Goal: Navigation & Orientation: Find specific page/section

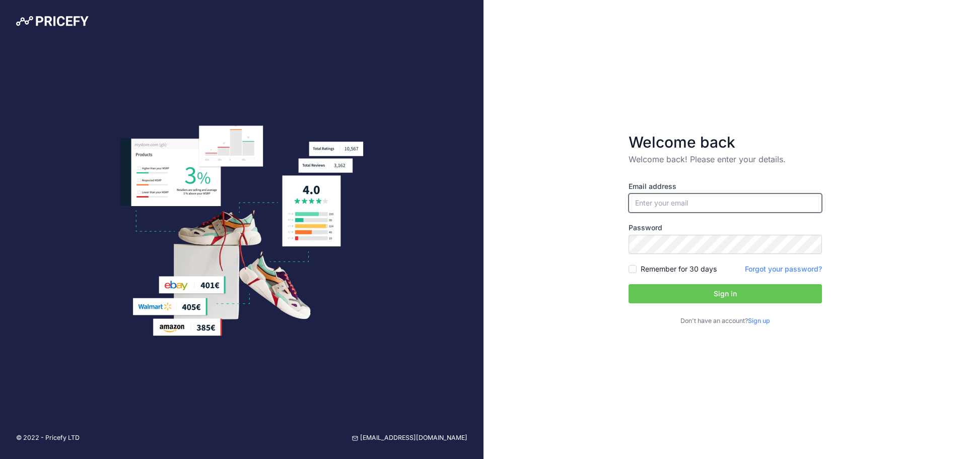
type input "[PERSON_NAME][EMAIL_ADDRESS][DOMAIN_NAME]"
click at [706, 205] on input "[PERSON_NAME][EMAIL_ADDRESS][DOMAIN_NAME]" at bounding box center [725, 202] width 193 height 19
drag, startPoint x: 931, startPoint y: 197, endPoint x: 903, endPoint y: 222, distance: 37.8
click at [934, 197] on div "Welcome back Welcome back! Please enter your details. Email address [PERSON_NAM…" at bounding box center [726, 229] width 484 height 459
click at [750, 288] on button "Sign in" at bounding box center [725, 293] width 193 height 19
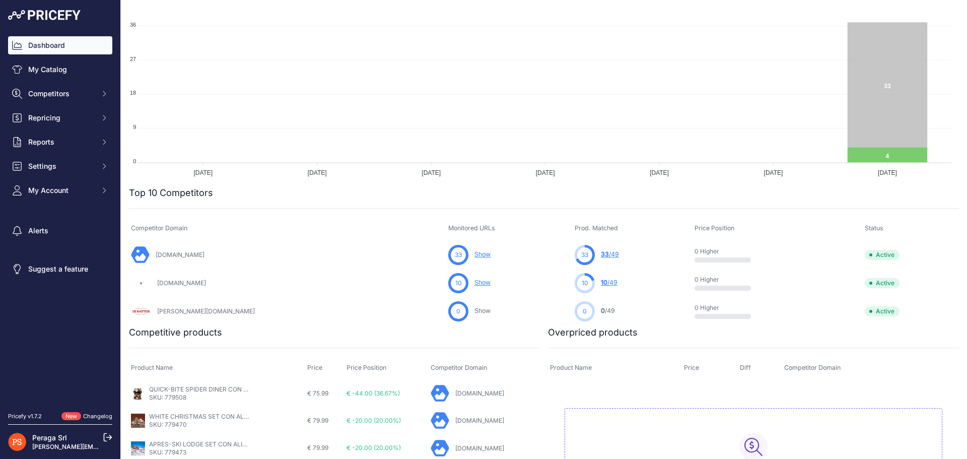
scroll to position [151, 0]
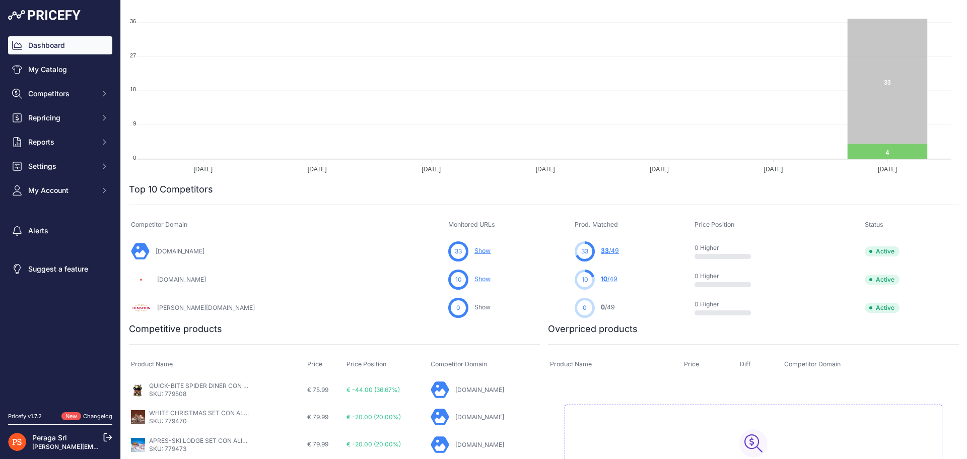
click at [601, 250] on link "33 /49" at bounding box center [610, 251] width 18 height 8
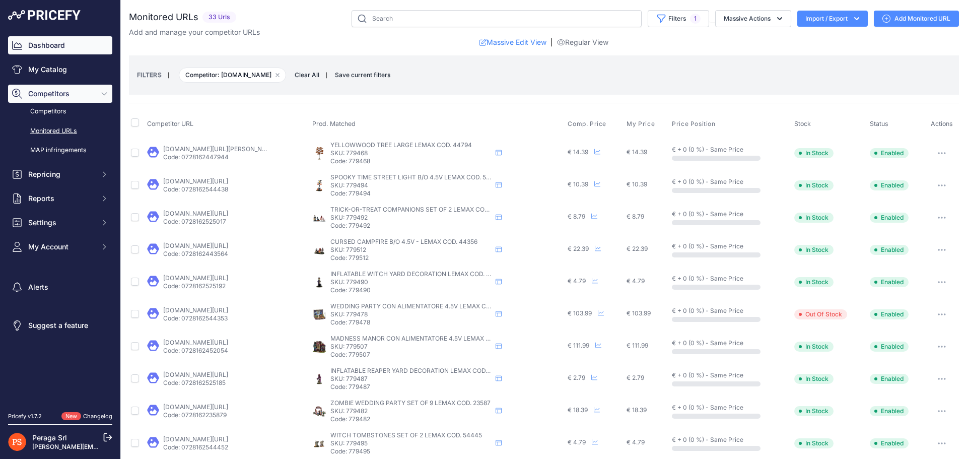
click at [54, 50] on link "Dashboard" at bounding box center [60, 45] width 104 height 18
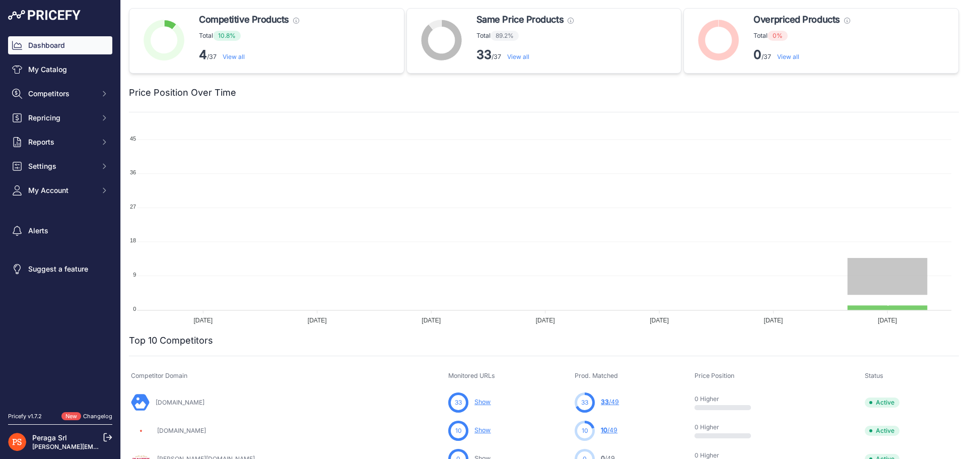
click at [233, 53] on link "View all" at bounding box center [234, 57] width 22 height 8
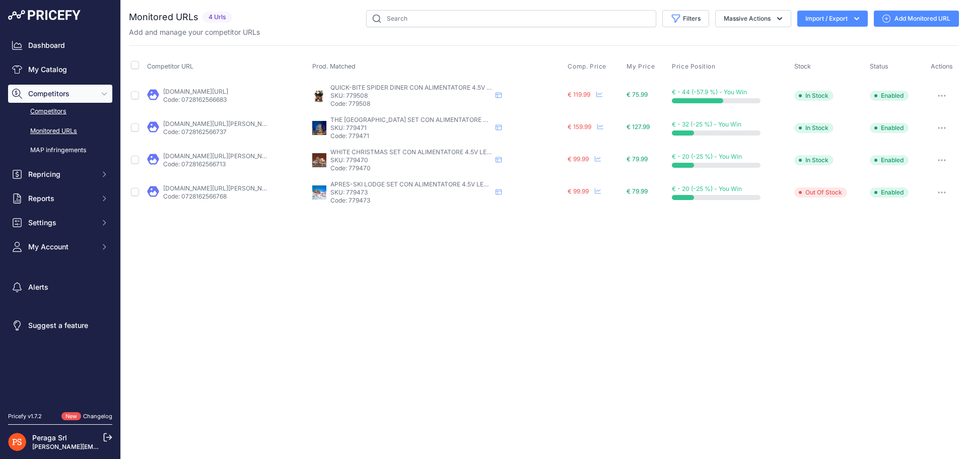
click at [42, 103] on link "Competitors" at bounding box center [60, 112] width 104 height 18
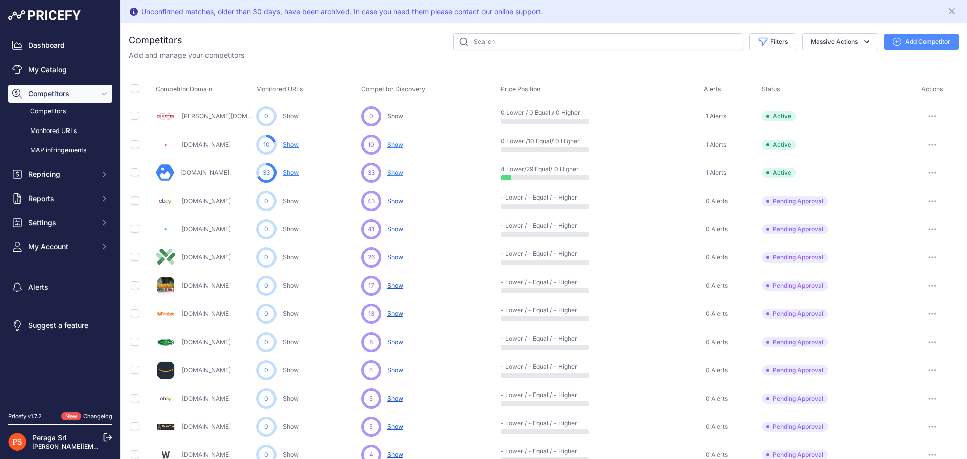
click at [286, 141] on link "Show" at bounding box center [291, 145] width 16 height 8
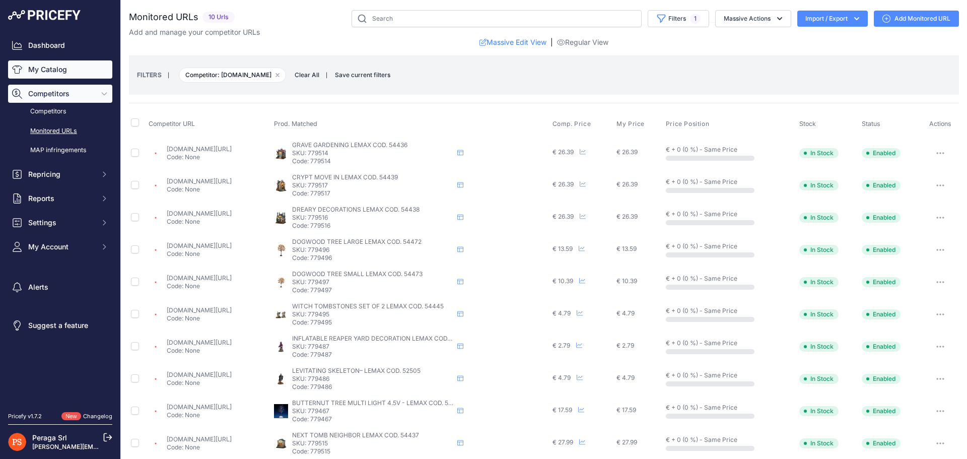
click at [53, 70] on link "My Catalog" at bounding box center [60, 69] width 104 height 18
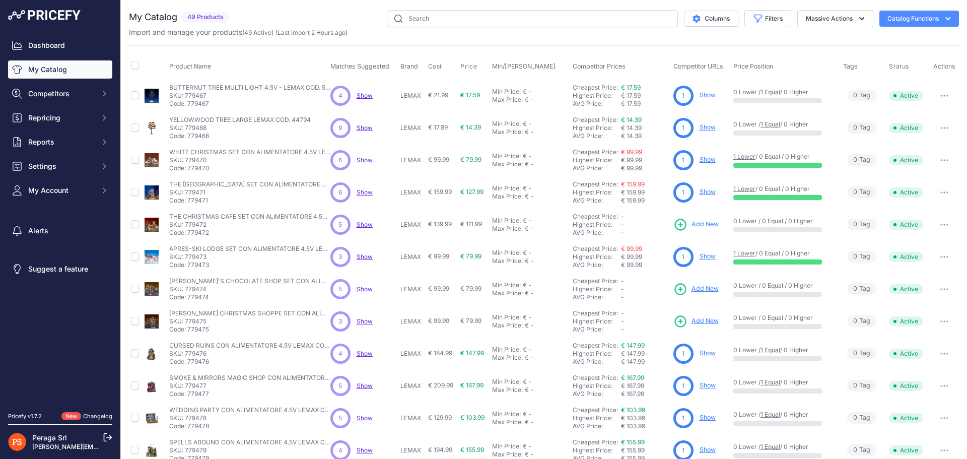
click at [363, 98] on span "Show" at bounding box center [365, 96] width 16 height 8
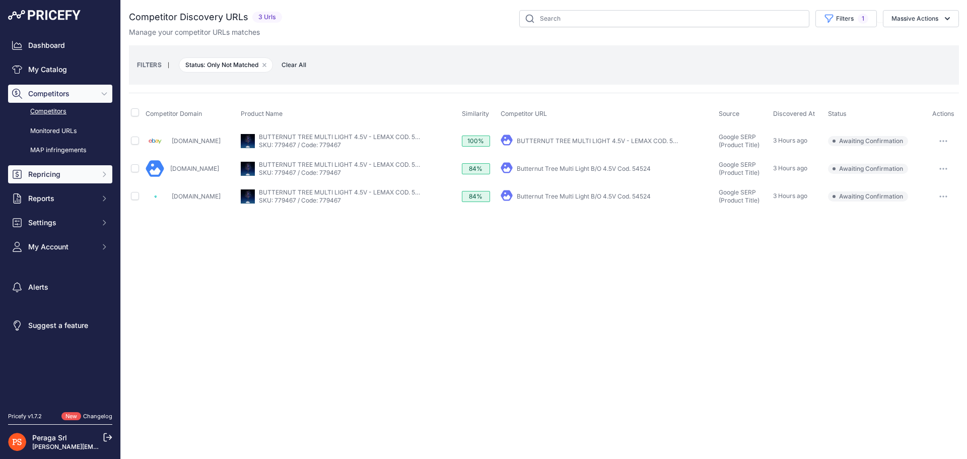
click at [68, 176] on span "Repricing" at bounding box center [61, 174] width 66 height 10
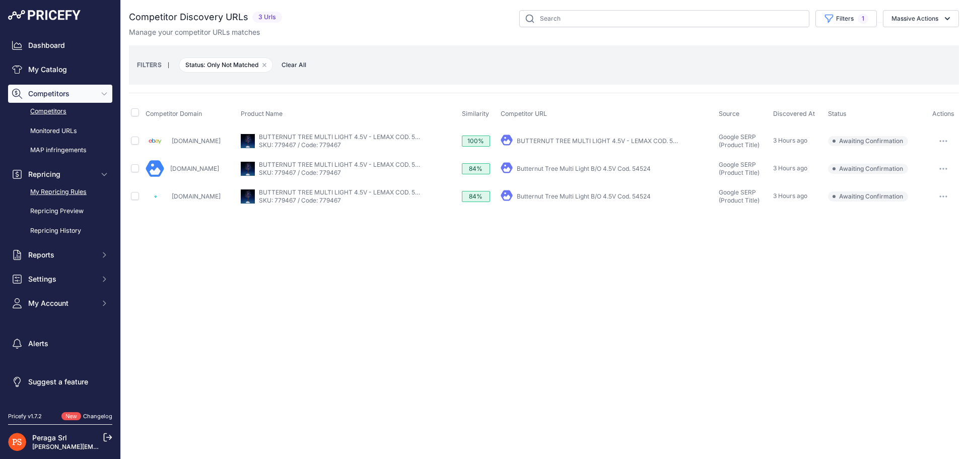
click at [60, 188] on link "My Repricing Rules" at bounding box center [60, 192] width 104 height 18
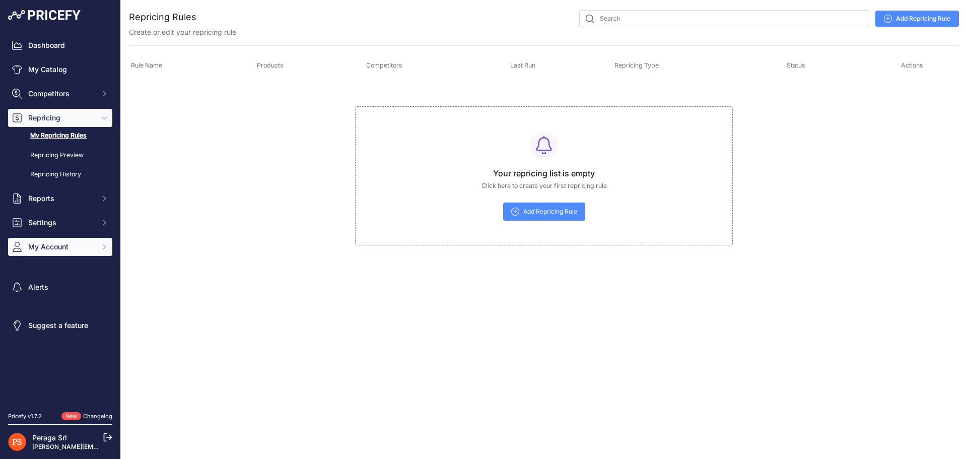
click at [68, 242] on span "My Account" at bounding box center [61, 247] width 66 height 10
click at [48, 337] on link "Billing" at bounding box center [60, 343] width 104 height 18
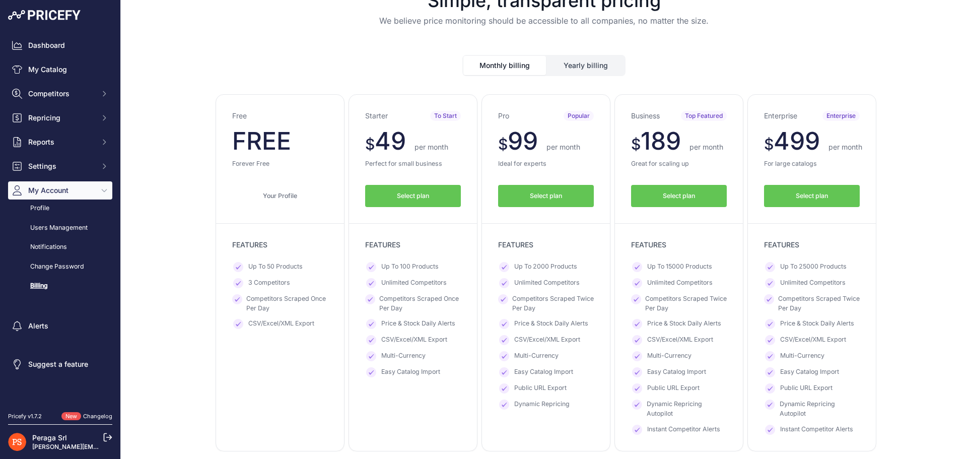
scroll to position [50, 0]
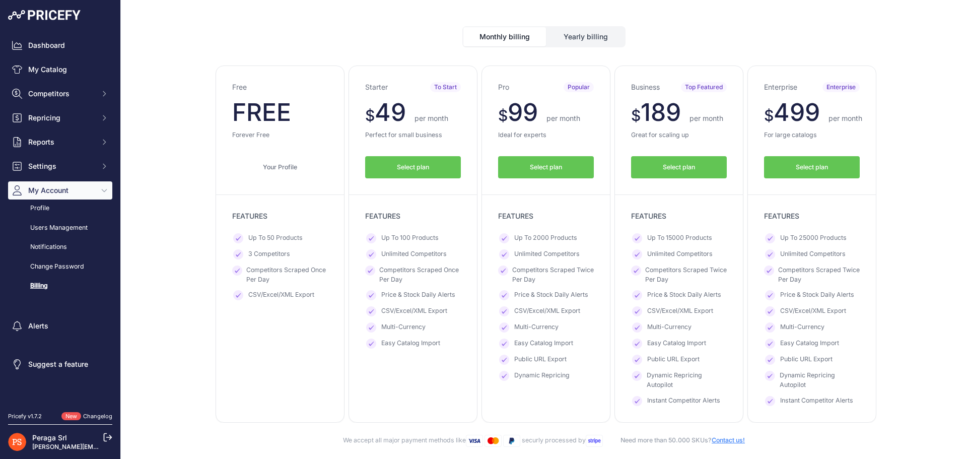
drag, startPoint x: 629, startPoint y: 109, endPoint x: 722, endPoint y: 124, distance: 93.4
click at [722, 124] on div "Business Top Featured $ 189 $ 189 per month FREE $ 2268 1700" at bounding box center [679, 244] width 129 height 357
drag, startPoint x: 372, startPoint y: 107, endPoint x: 448, endPoint y: 111, distance: 75.7
click at [428, 116] on p "$ 49 $ 49 per month" at bounding box center [413, 112] width 96 height 24
click at [450, 111] on p "$ 49 $ 49 per month" at bounding box center [413, 112] width 96 height 24
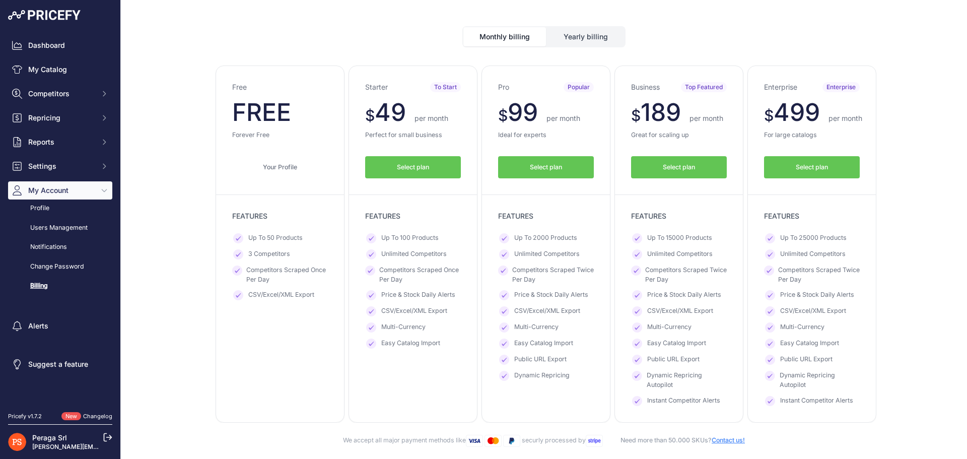
click at [536, 236] on span "Up To 2000 Products" at bounding box center [545, 238] width 63 height 10
drag, startPoint x: 536, startPoint y: 236, endPoint x: 542, endPoint y: 239, distance: 7.2
click at [536, 236] on span "Up To 2000 Products" at bounding box center [545, 238] width 63 height 10
click at [661, 236] on span "Up To 15000 Products" at bounding box center [679, 238] width 65 height 10
click at [662, 235] on span "Up To 15000 Products" at bounding box center [679, 238] width 65 height 10
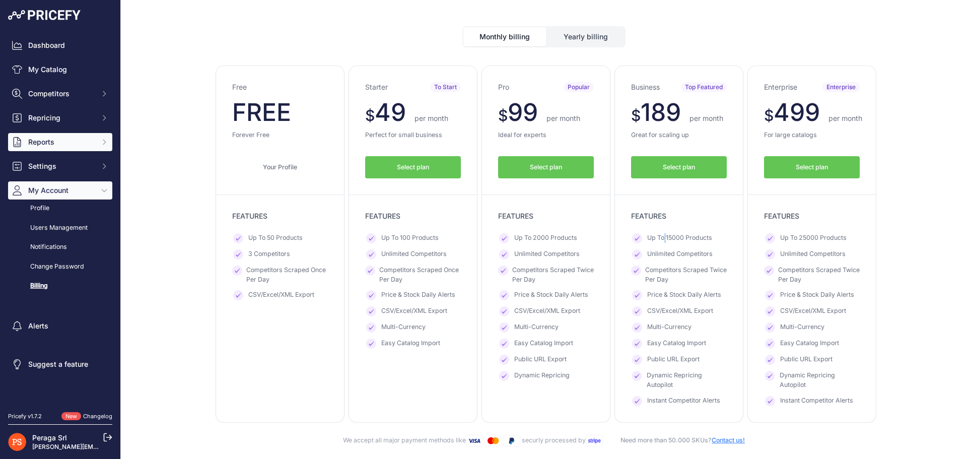
click at [43, 141] on span "Reports" at bounding box center [61, 142] width 66 height 10
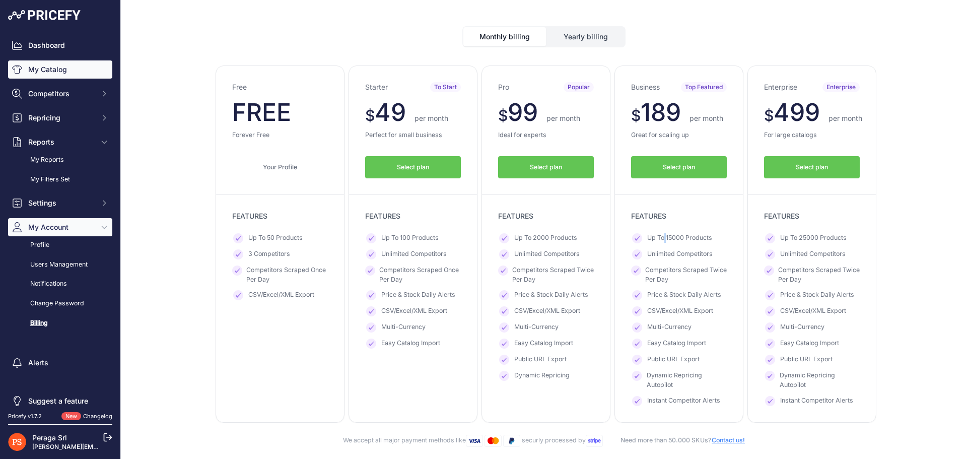
click at [46, 75] on link "My Catalog" at bounding box center [60, 69] width 104 height 18
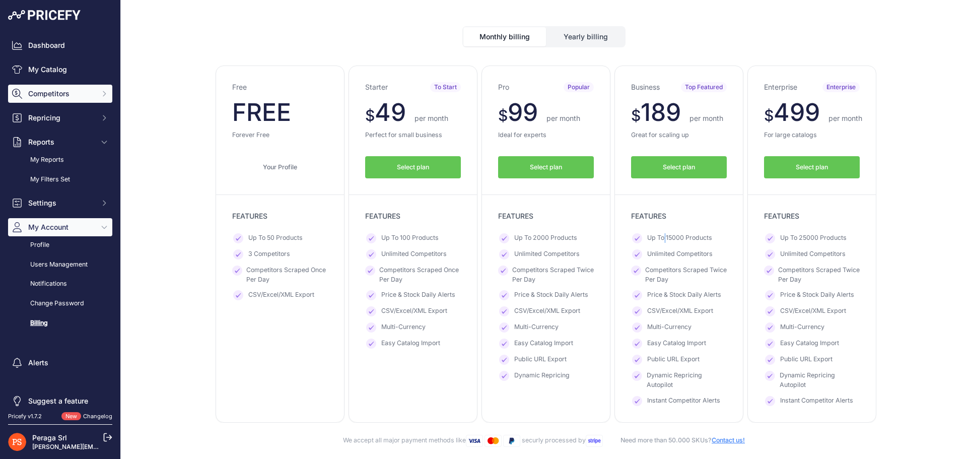
click at [72, 93] on span "Competitors" at bounding box center [61, 94] width 66 height 10
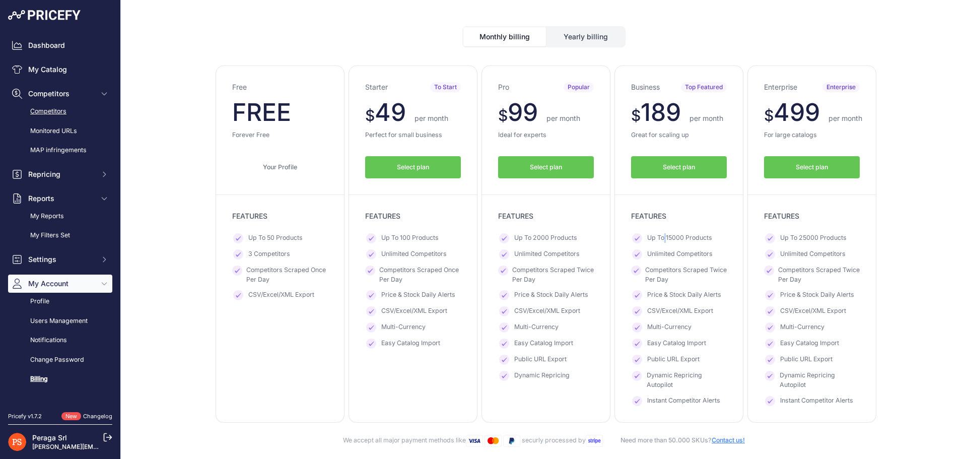
click at [63, 108] on link "Competitors" at bounding box center [60, 112] width 104 height 18
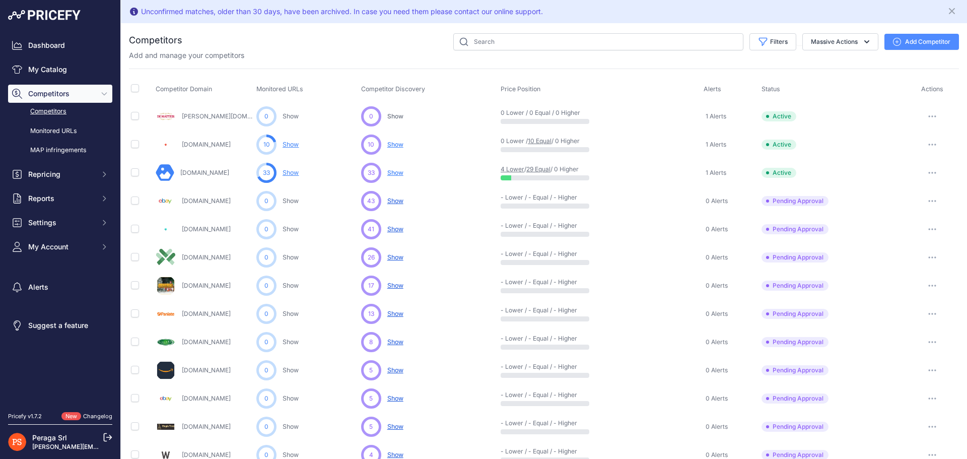
click at [394, 173] on span "Show" at bounding box center [395, 173] width 16 height 8
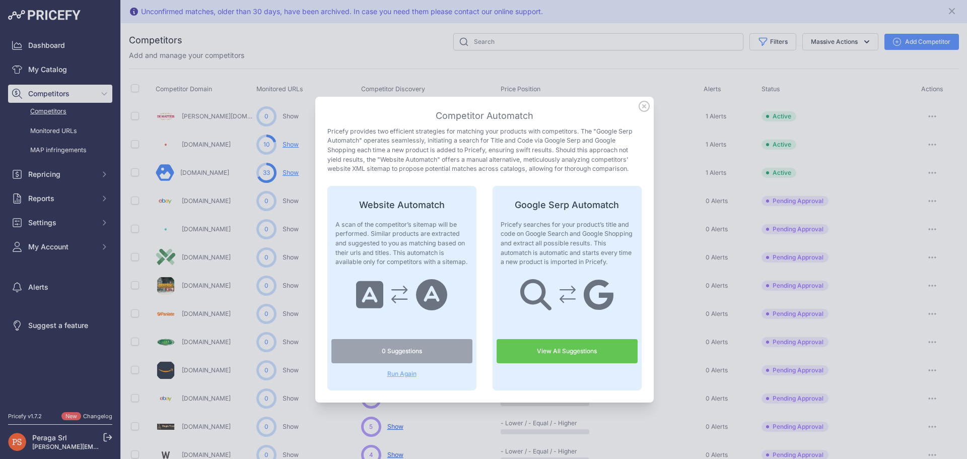
click at [540, 345] on link "View All Suggestions" at bounding box center [567, 351] width 141 height 24
click at [237, 234] on div at bounding box center [483, 229] width 967 height 459
click at [639, 106] on icon at bounding box center [644, 106] width 11 height 11
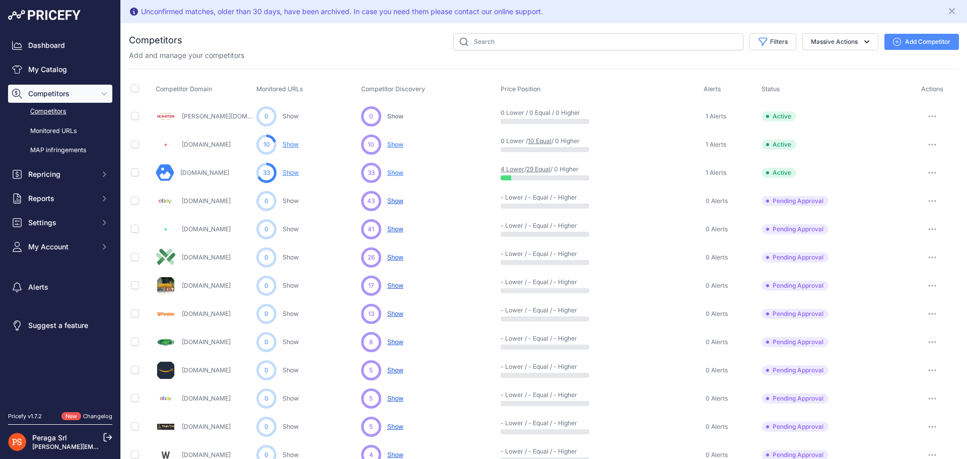
click at [924, 316] on button "button" at bounding box center [933, 314] width 20 height 14
click at [78, 219] on span "Settings" at bounding box center [61, 223] width 66 height 10
click at [52, 340] on link "Widget" at bounding box center [60, 347] width 104 height 18
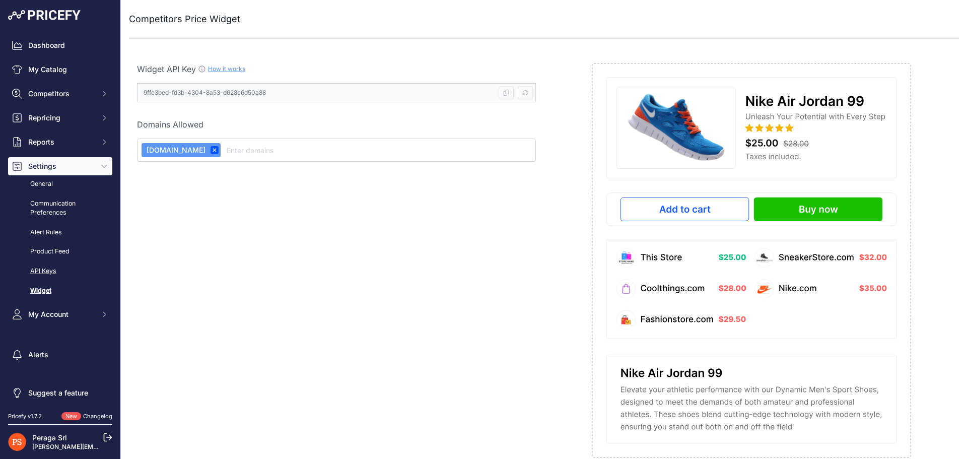
scroll to position [2, 0]
click at [85, 418] on link "Changelog" at bounding box center [97, 416] width 29 height 7
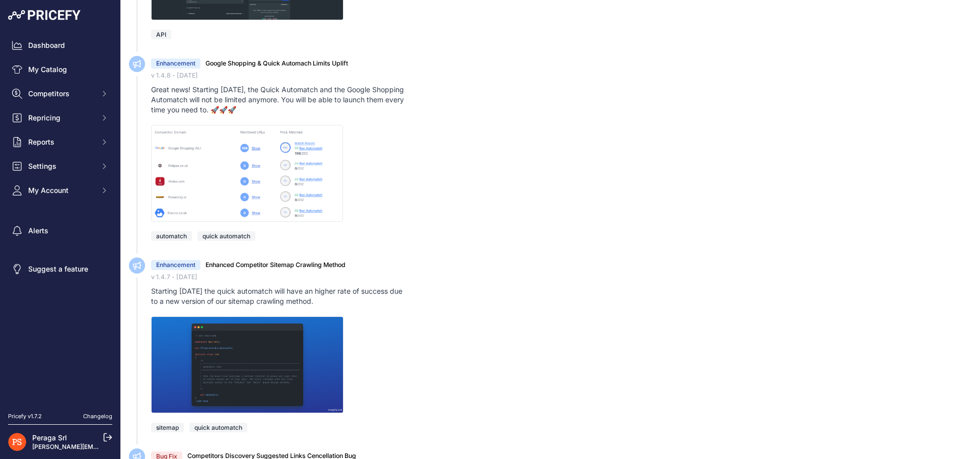
scroll to position [4636, 0]
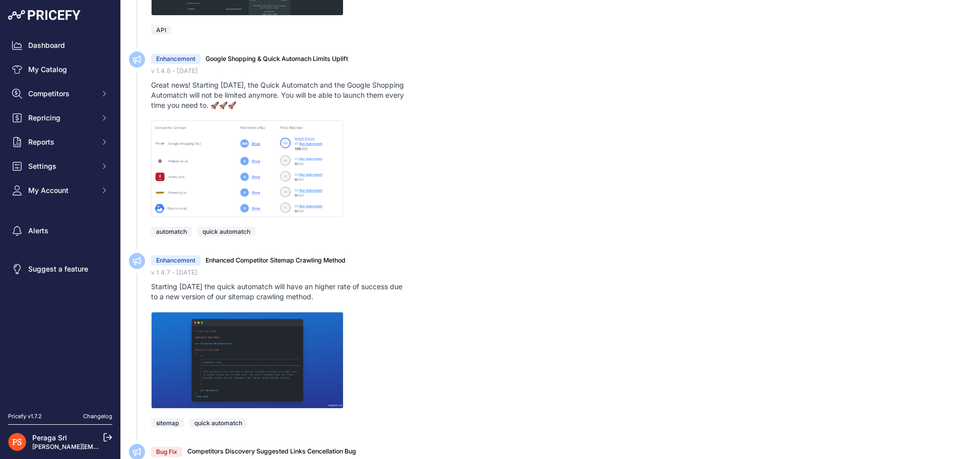
click at [218, 64] on h3 "Google Shopping & Quick Automach Limits Uplift" at bounding box center [277, 59] width 143 height 10
drag, startPoint x: 218, startPoint y: 69, endPoint x: 340, endPoint y: 64, distance: 122.0
click at [340, 64] on h3 "Google Shopping & Quick Automach Limits Uplift" at bounding box center [277, 59] width 143 height 10
click at [292, 173] on img at bounding box center [247, 168] width 192 height 97
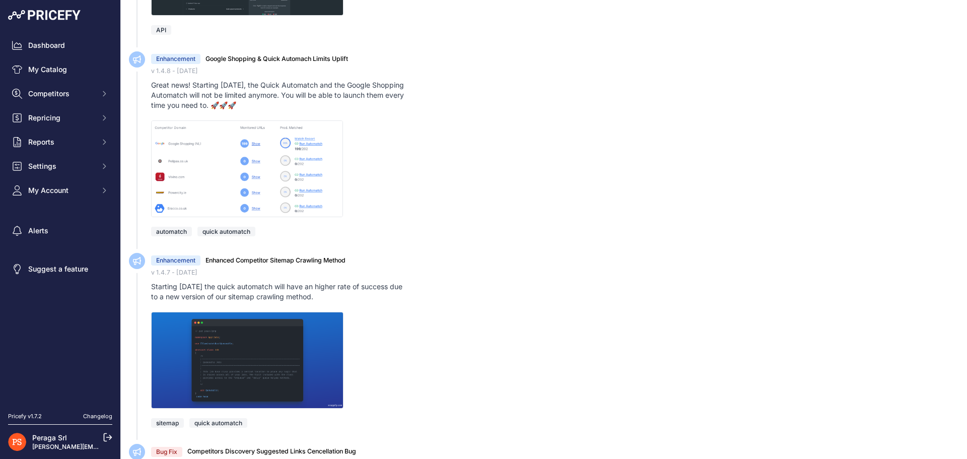
click at [257, 177] on img at bounding box center [247, 168] width 192 height 97
click at [221, 110] on div "Great news! Starting today, the Quick Automatch and the Google Shopping Automat…" at bounding box center [280, 95] width 258 height 30
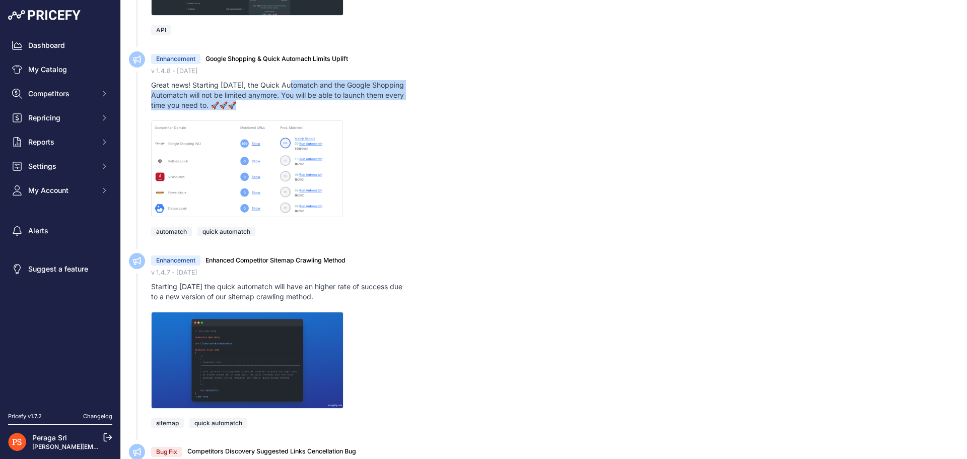
click at [221, 110] on div "Great news! Starting today, the Quick Automatch and the Google Shopping Automat…" at bounding box center [280, 95] width 258 height 30
click at [289, 109] on div "Great news! Starting today, the Quick Automatch and the Google Shopping Automat…" at bounding box center [280, 95] width 258 height 30
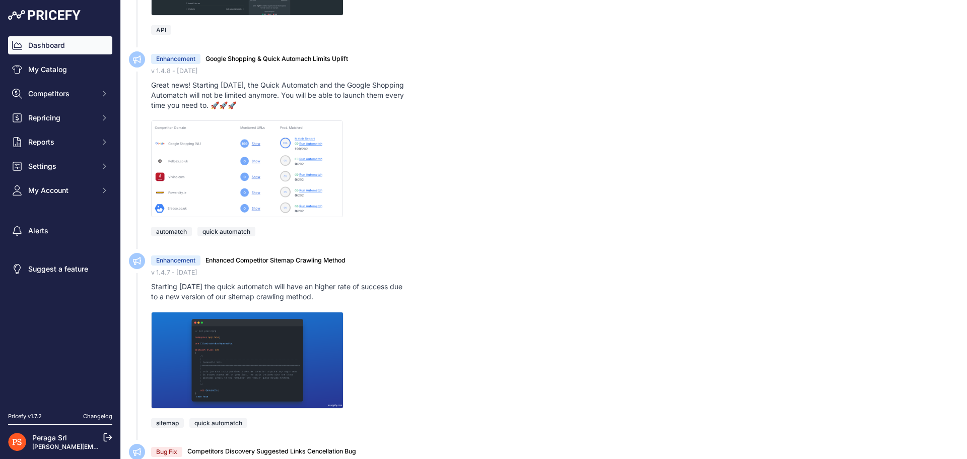
click at [70, 45] on link "Dashboard" at bounding box center [60, 45] width 104 height 18
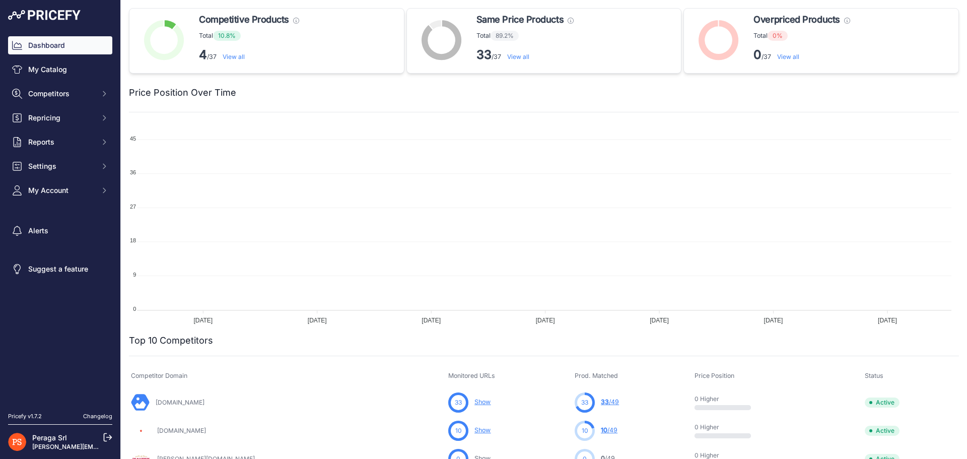
click at [229, 55] on link "View all" at bounding box center [234, 57] width 22 height 8
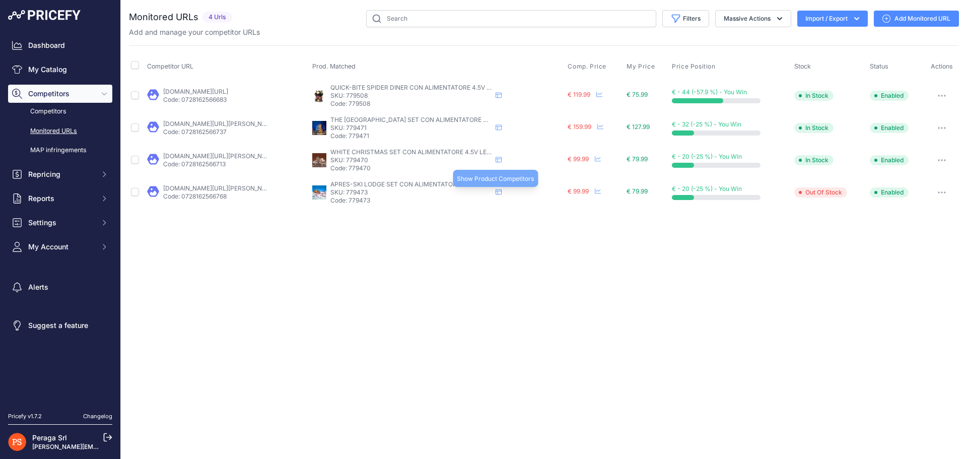
click at [498, 192] on icon at bounding box center [499, 192] width 6 height 6
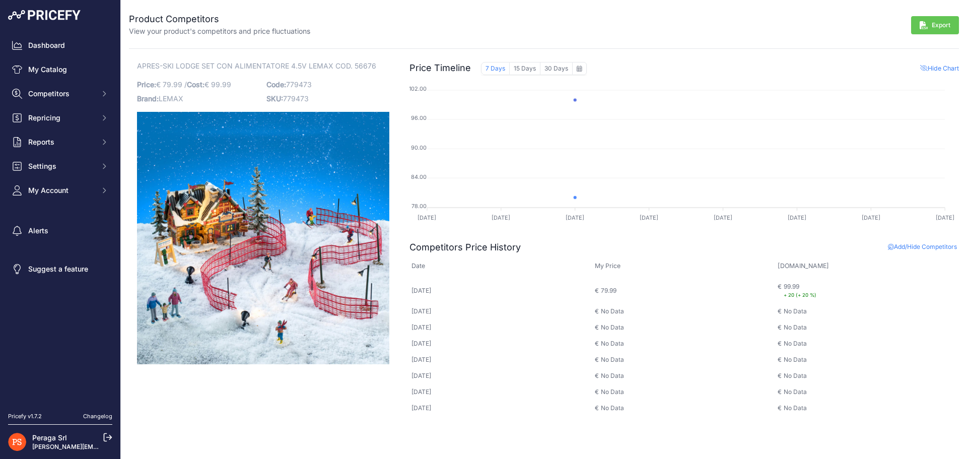
click at [288, 260] on img at bounding box center [263, 238] width 252 height 252
drag, startPoint x: 288, startPoint y: 260, endPoint x: 244, endPoint y: 236, distance: 49.8
click at [244, 236] on img at bounding box center [263, 238] width 252 height 252
click at [929, 250] on span "Add/Hide Competitors" at bounding box center [922, 247] width 69 height 8
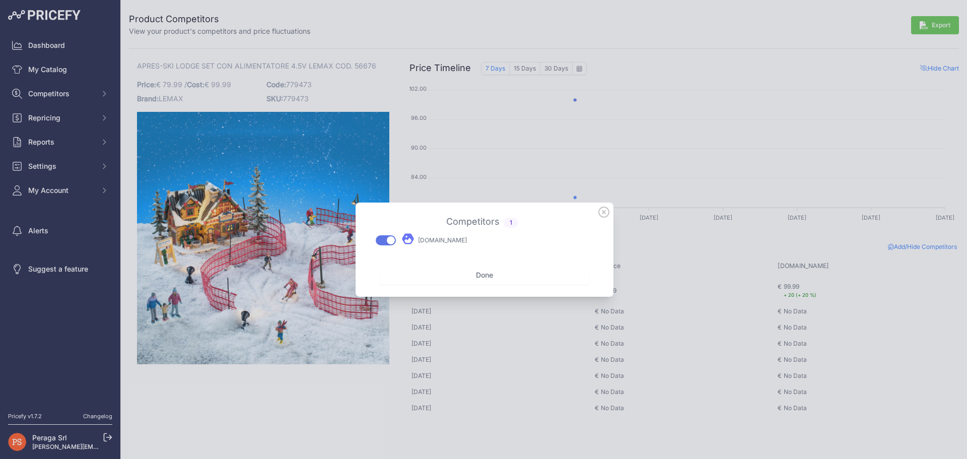
click at [599, 214] on icon at bounding box center [604, 212] width 11 height 11
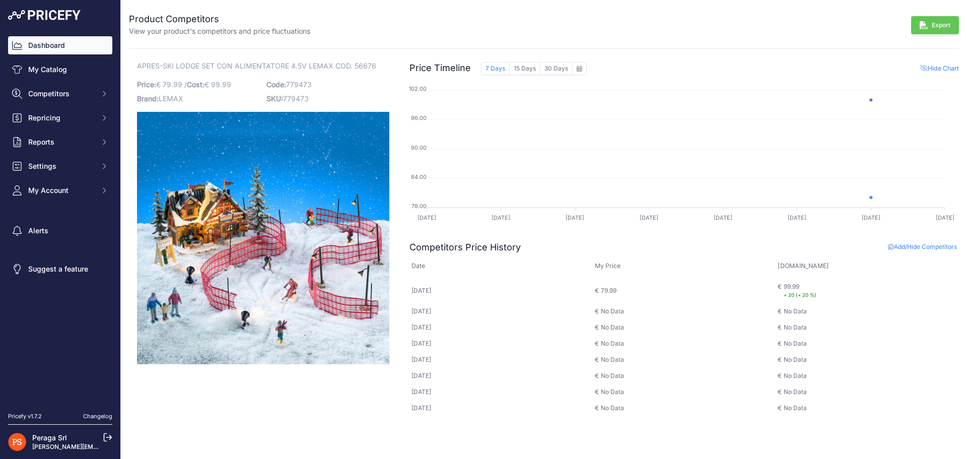
click at [69, 45] on link "Dashboard" at bounding box center [60, 45] width 104 height 18
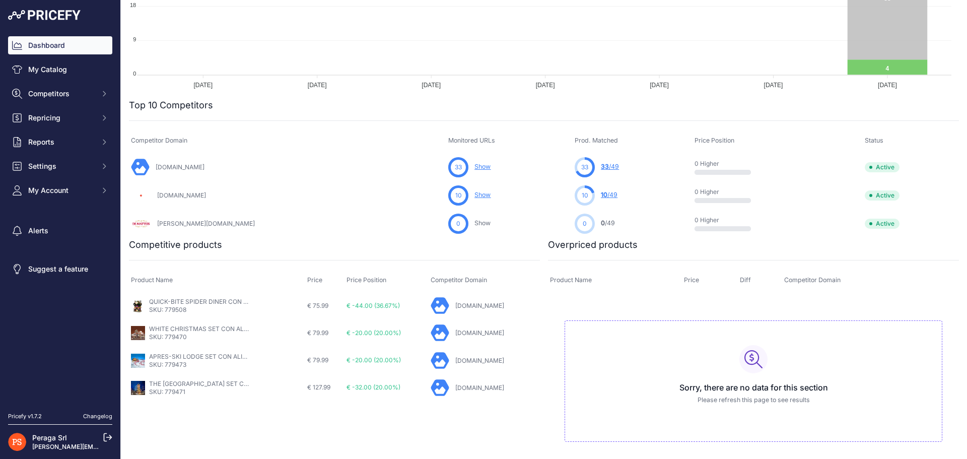
scroll to position [238, 0]
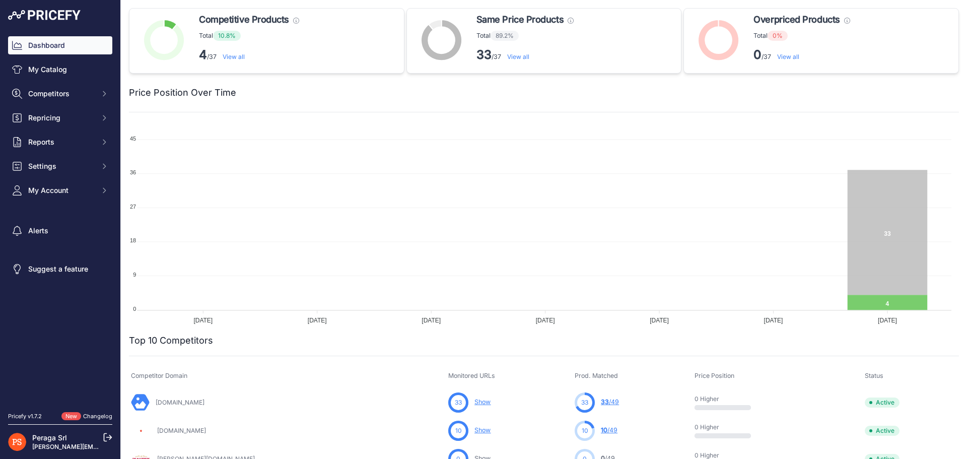
scroll to position [238, 0]
